Goal: Communication & Community: Ask a question

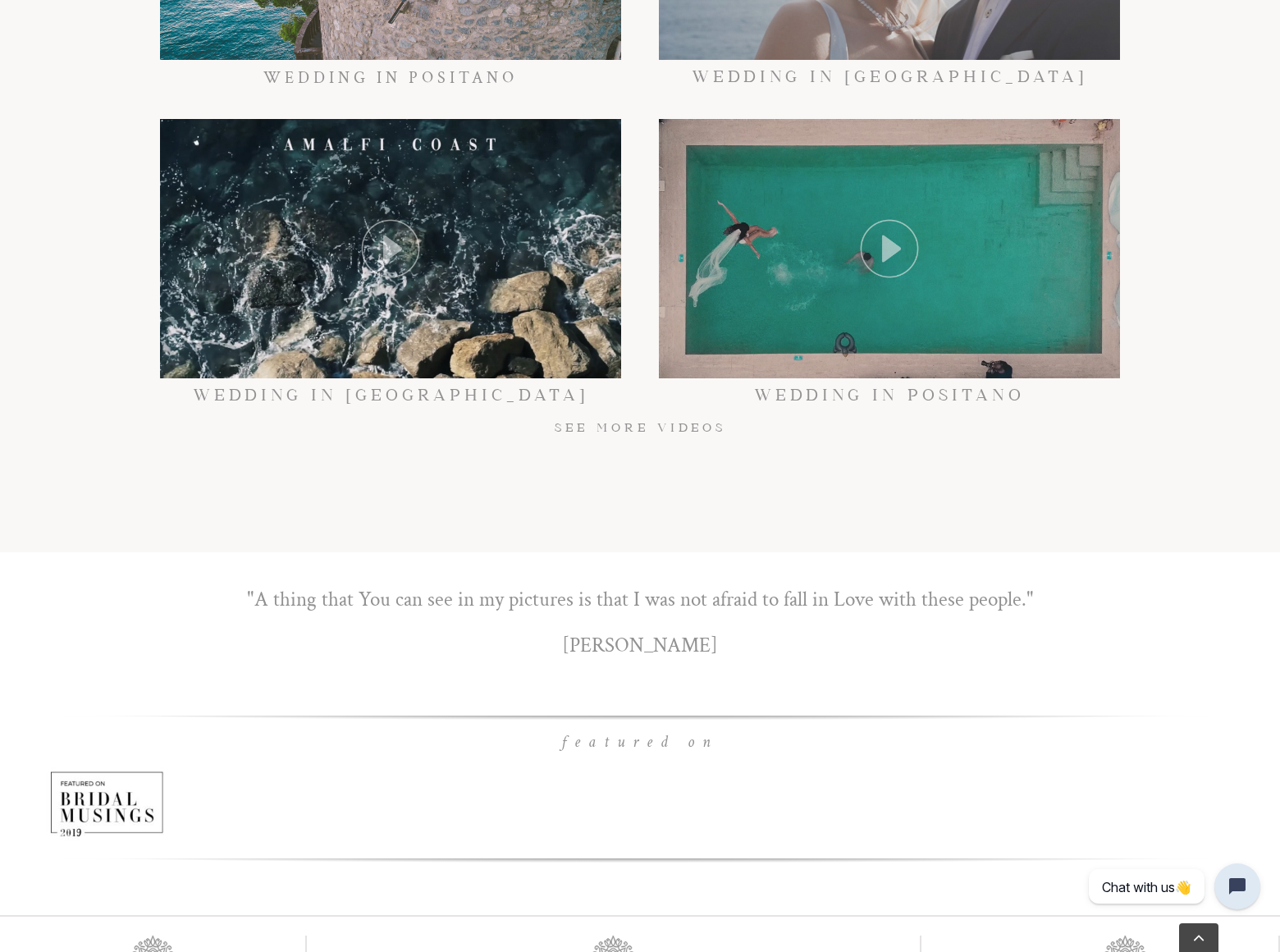
scroll to position [10847, 0]
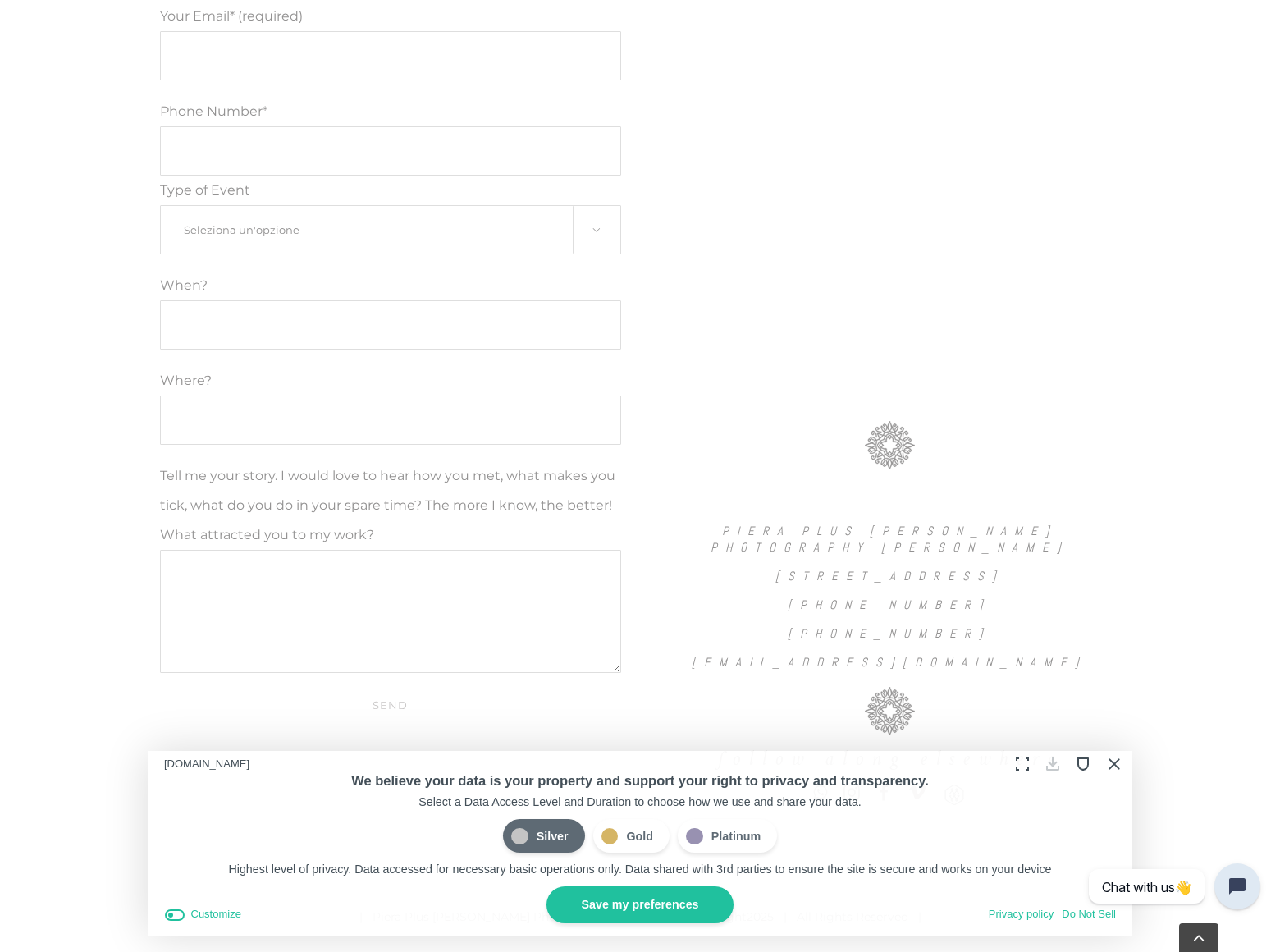
scroll to position [1389, 0]
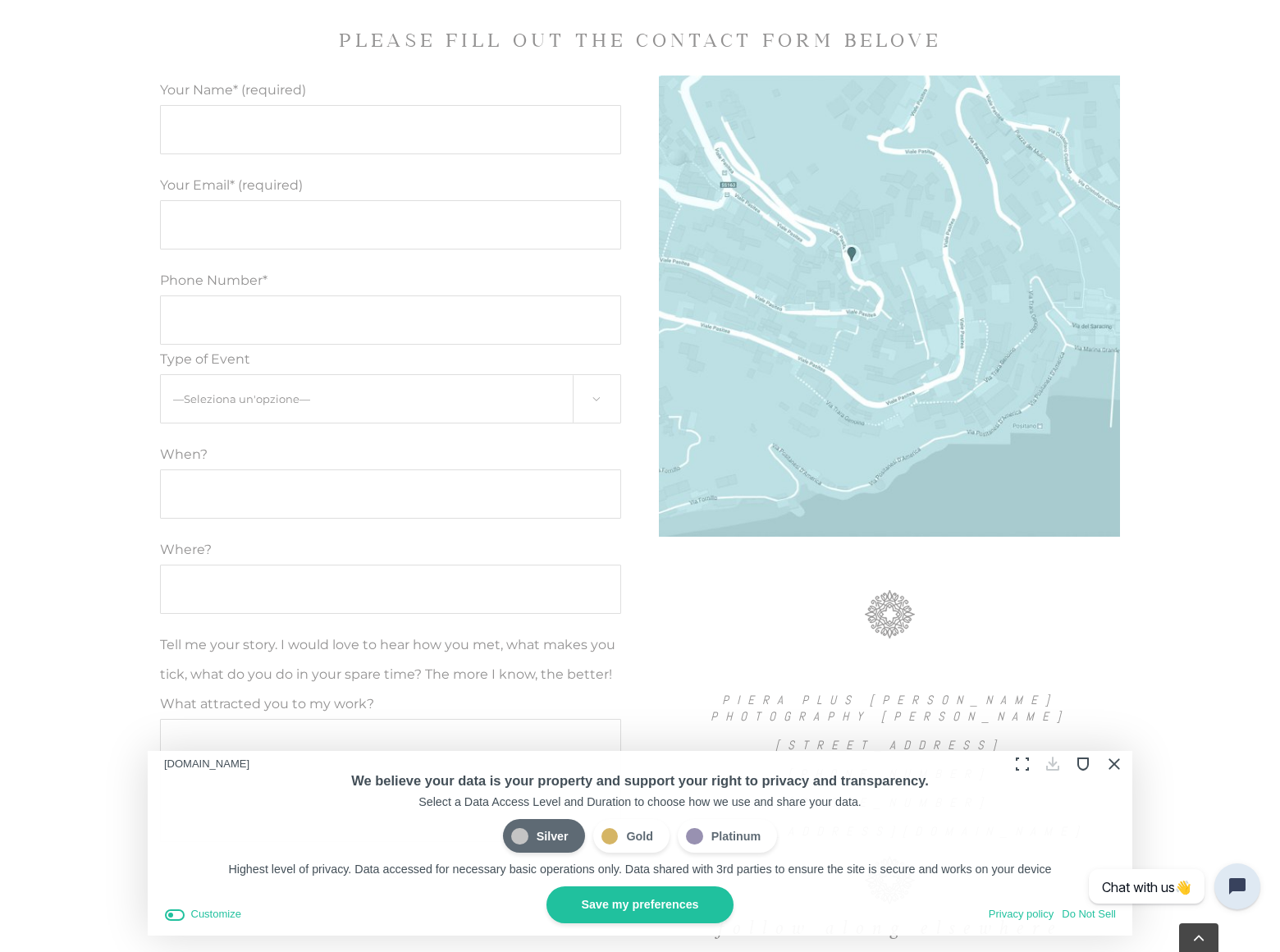
select select "Engagement"
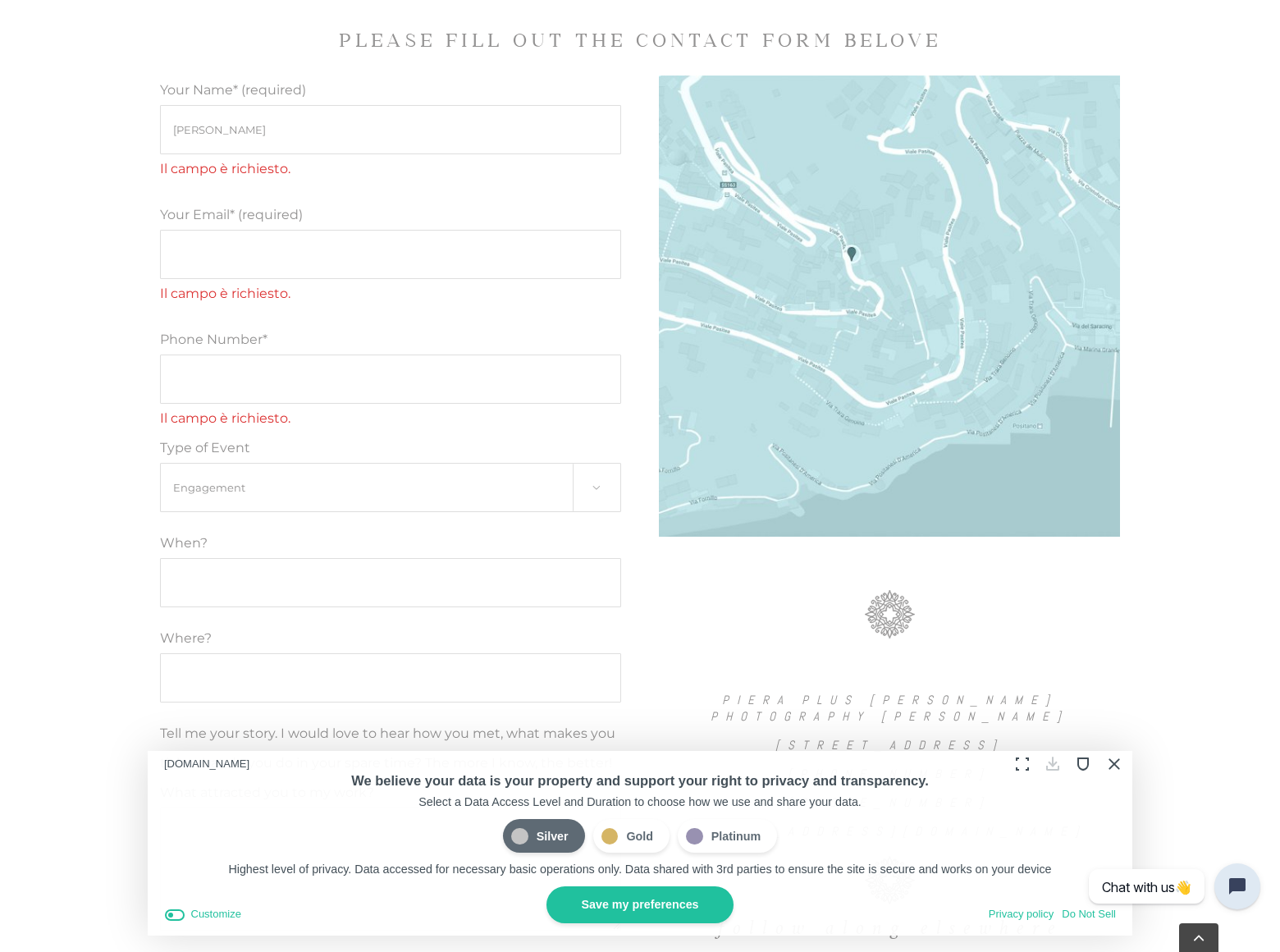
type input "Rick Stephens"
type input "rickstephens@dominatebanners.com"
type input "8054002077"
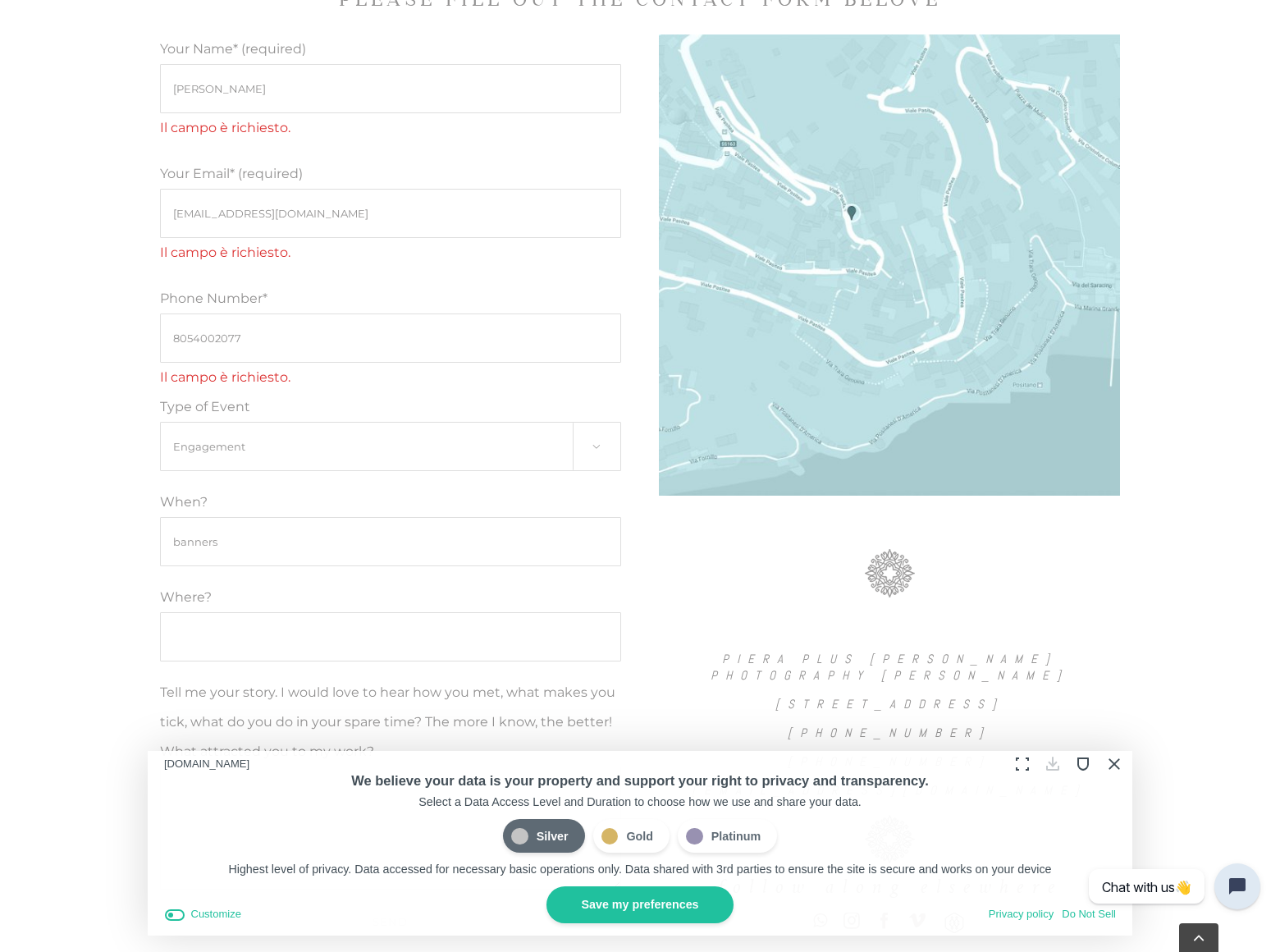
type input "banners"
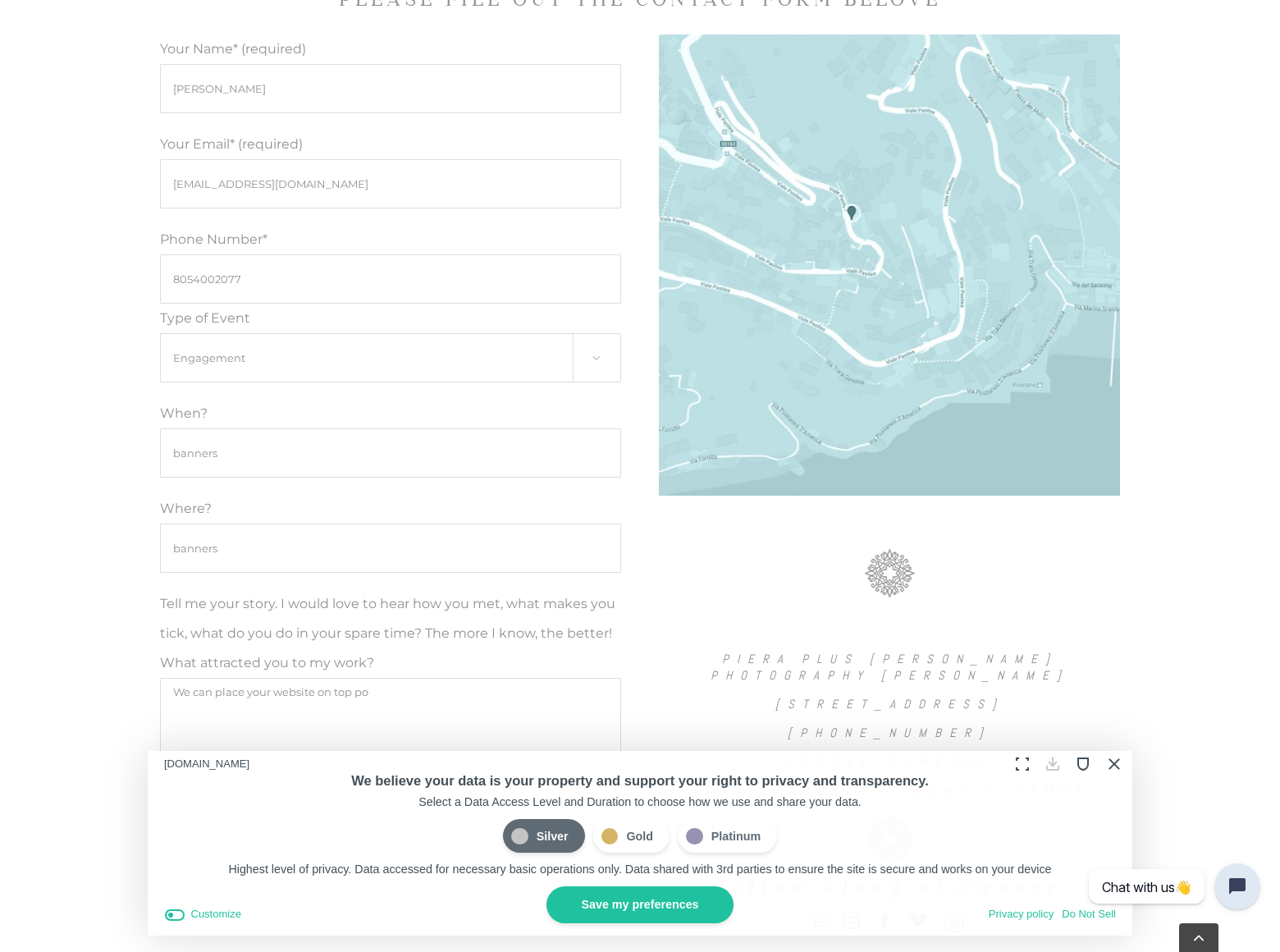
scroll to position [1578, 0]
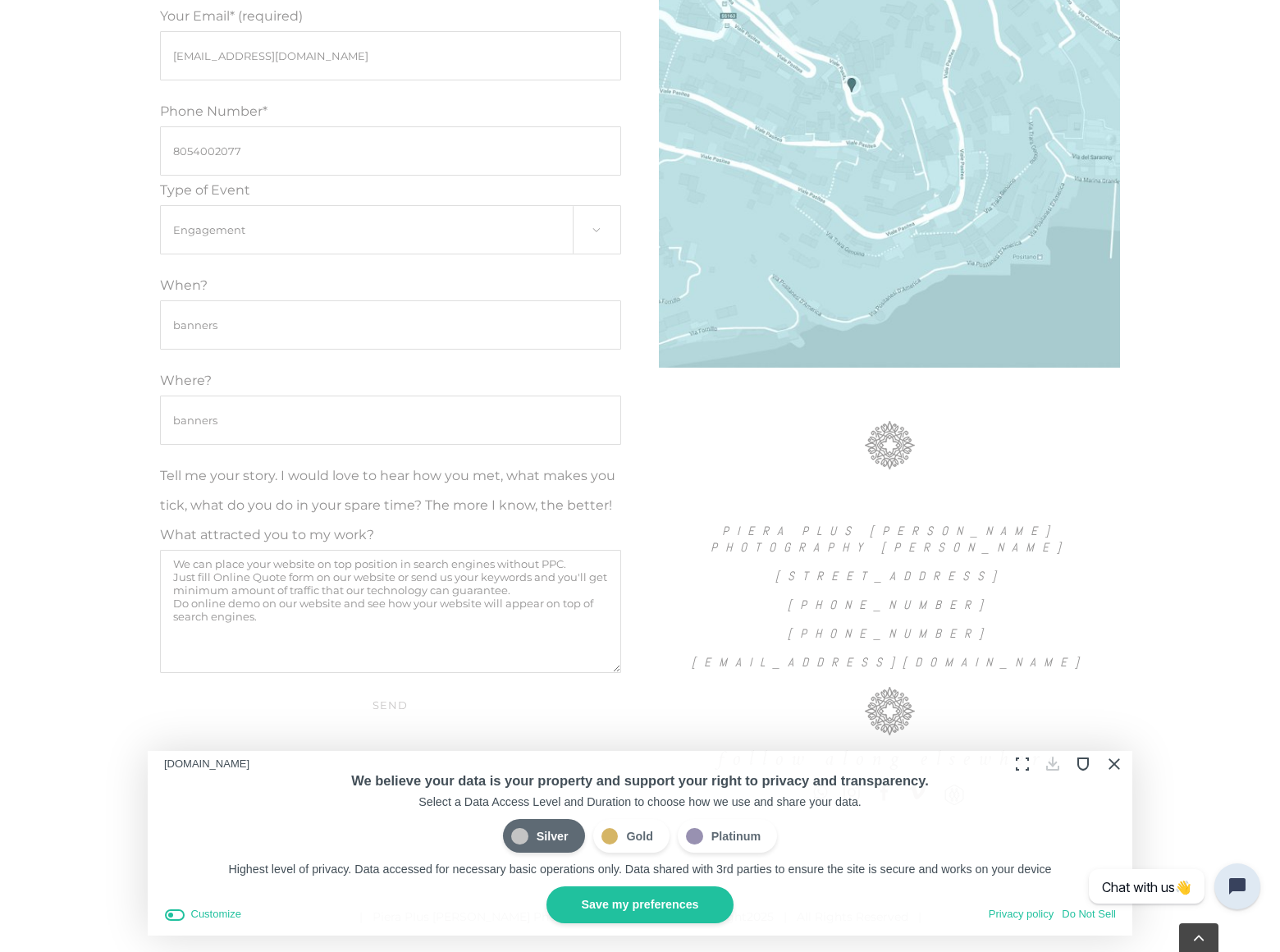
type textarea "We can place your website on top position in search engines without PPC. Just f…"
click at [389, 689] on input "Send" at bounding box center [390, 705] width 461 height 31
